Goal: Information Seeking & Learning: Learn about a topic

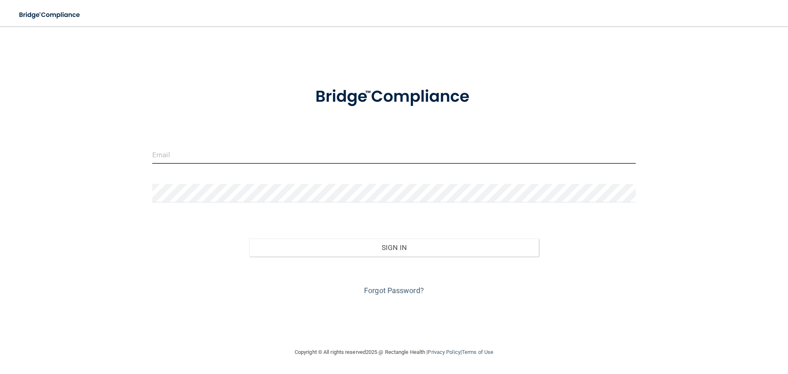
click at [194, 150] on input "email" at bounding box center [393, 154] width 483 height 18
type input "[EMAIL_ADDRESS][DOMAIN_NAME]"
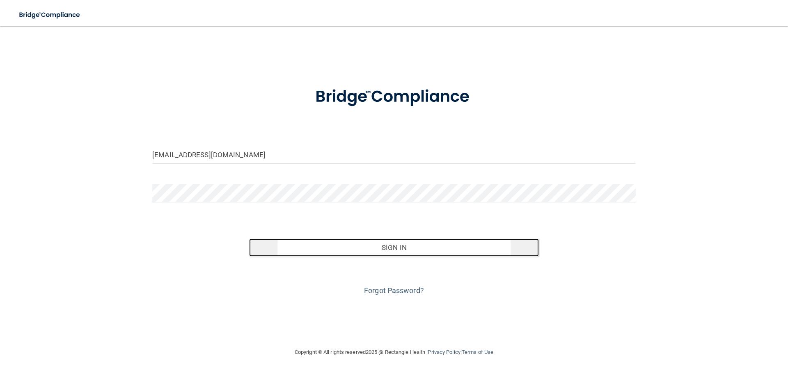
click at [318, 247] on button "Sign In" at bounding box center [394, 247] width 290 height 18
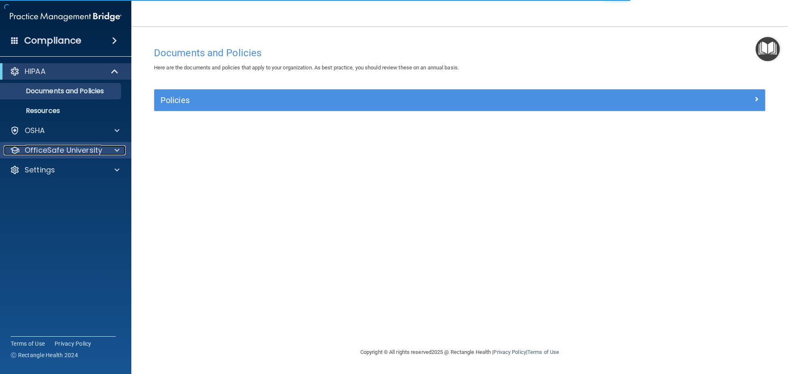
click at [117, 151] on span at bounding box center [116, 150] width 5 height 10
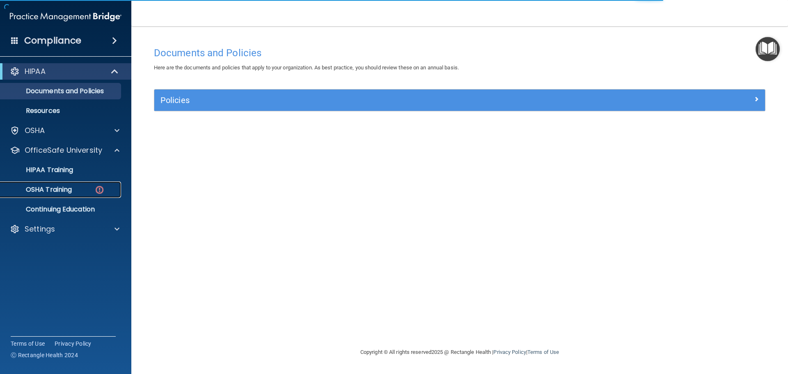
click at [78, 192] on div "OSHA Training" at bounding box center [61, 189] width 112 height 8
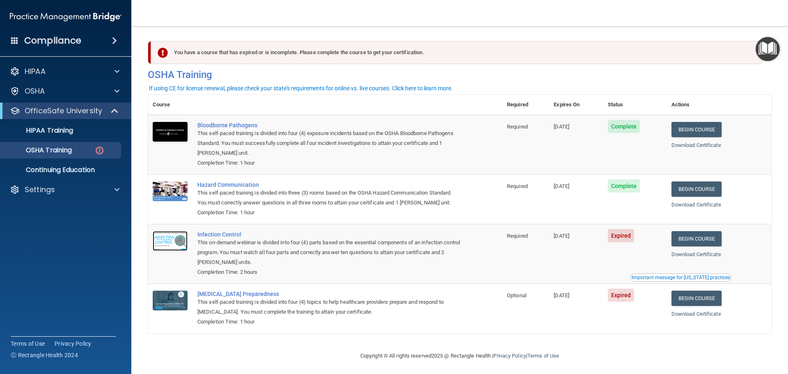
click at [167, 244] on img at bounding box center [170, 241] width 35 height 20
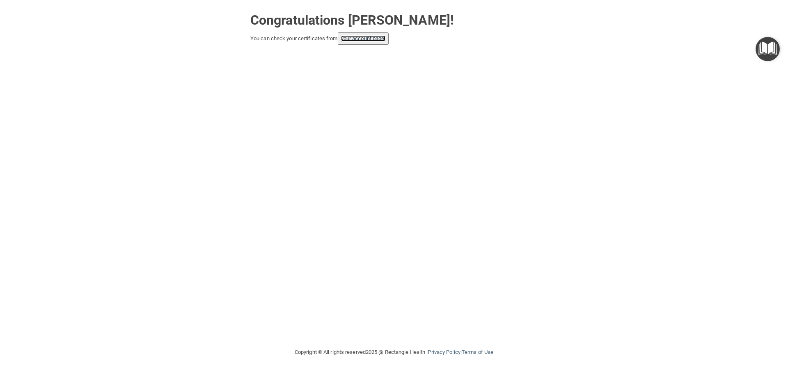
click at [369, 40] on link "your account page!" at bounding box center [363, 38] width 45 height 6
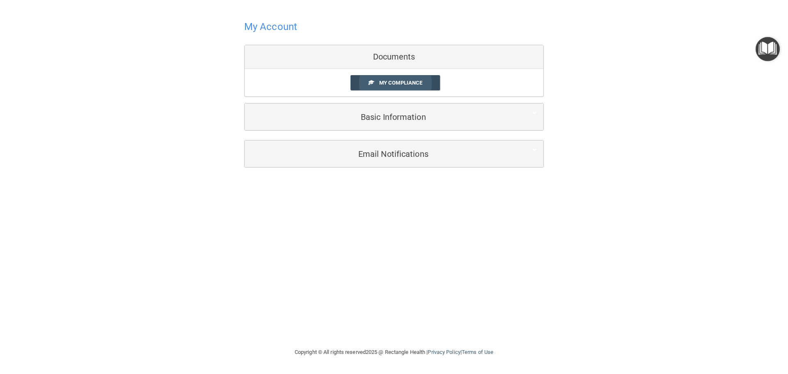
click at [398, 80] on span "My Compliance" at bounding box center [400, 83] width 43 height 6
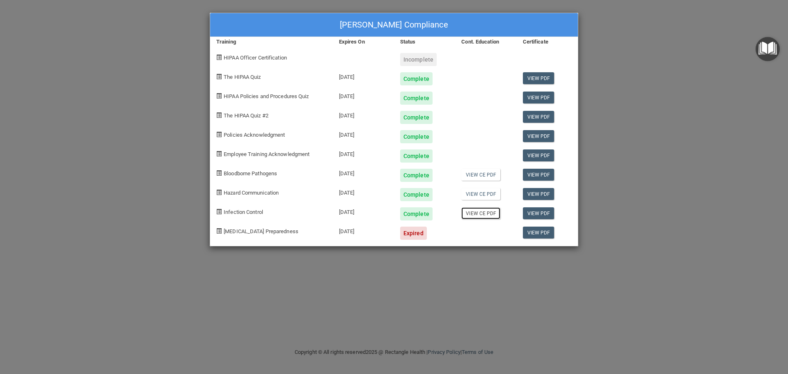
click at [487, 213] on link "View CE PDF" at bounding box center [480, 213] width 39 height 12
click at [532, 214] on link "View PDF" at bounding box center [539, 213] width 32 height 12
